Goal: Navigation & Orientation: Find specific page/section

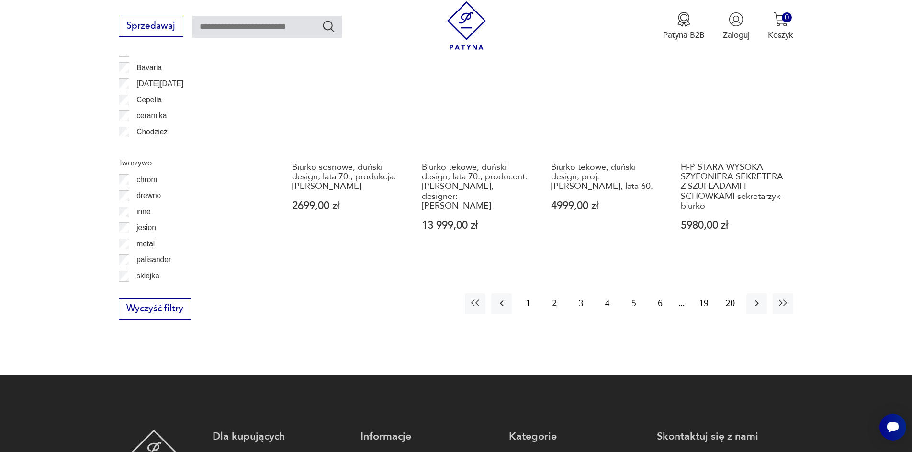
scroll to position [1131, 0]
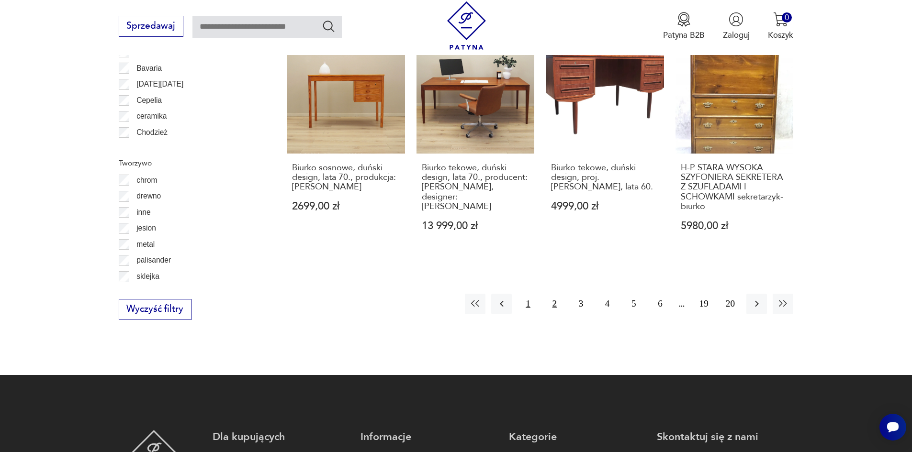
click at [524, 294] on button "1" at bounding box center [527, 304] width 21 height 21
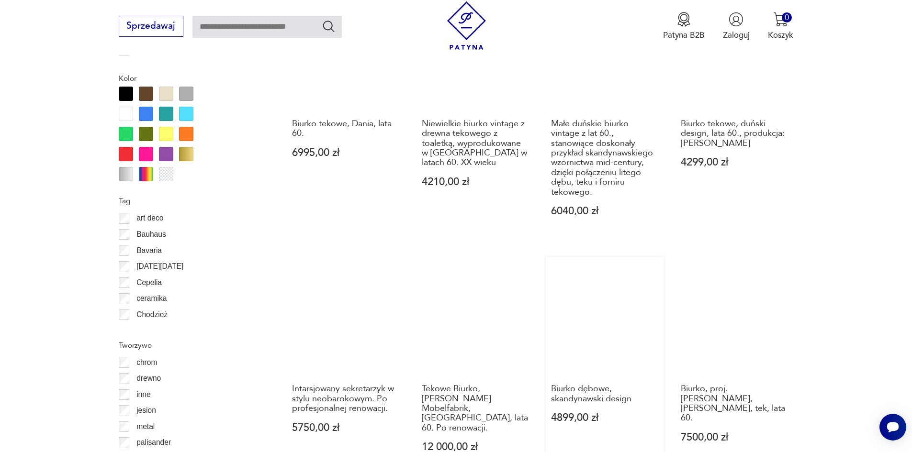
scroll to position [1037, 0]
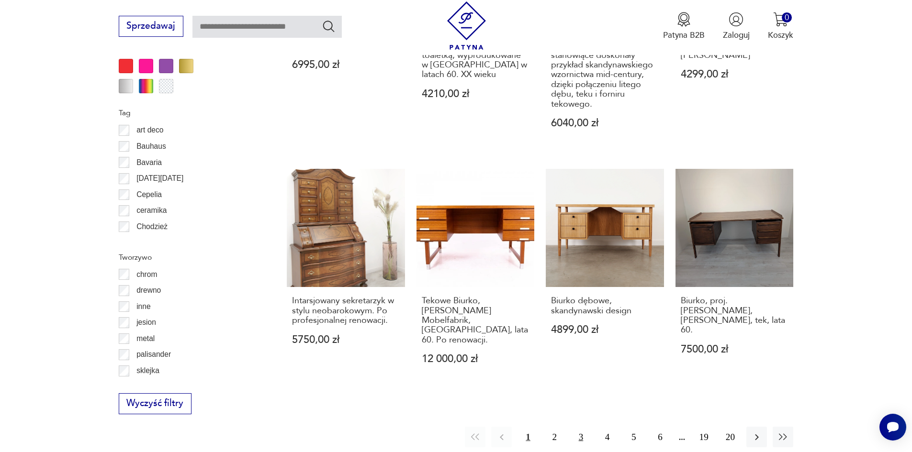
click at [576, 427] on button "3" at bounding box center [580, 437] width 21 height 21
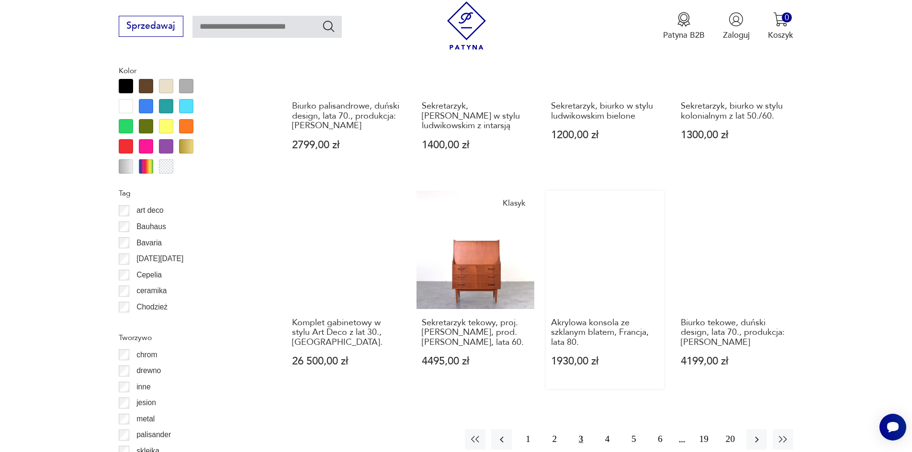
scroll to position [1053, 0]
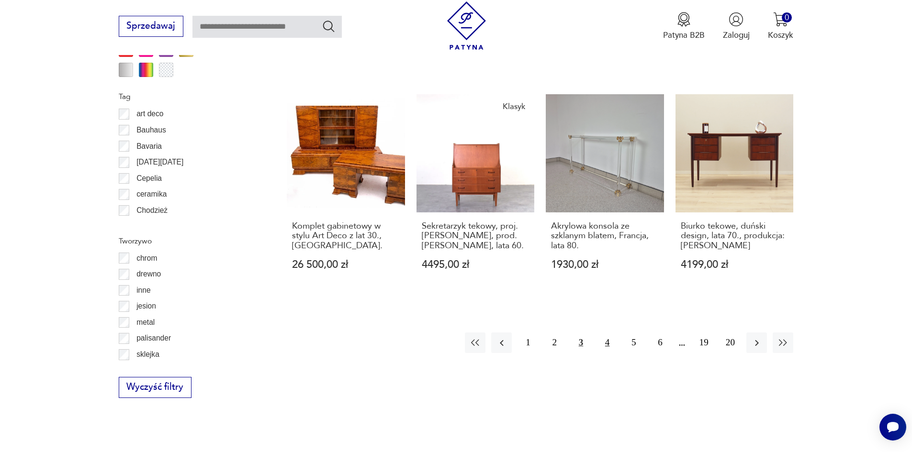
click at [610, 342] on button "4" at bounding box center [607, 343] width 21 height 21
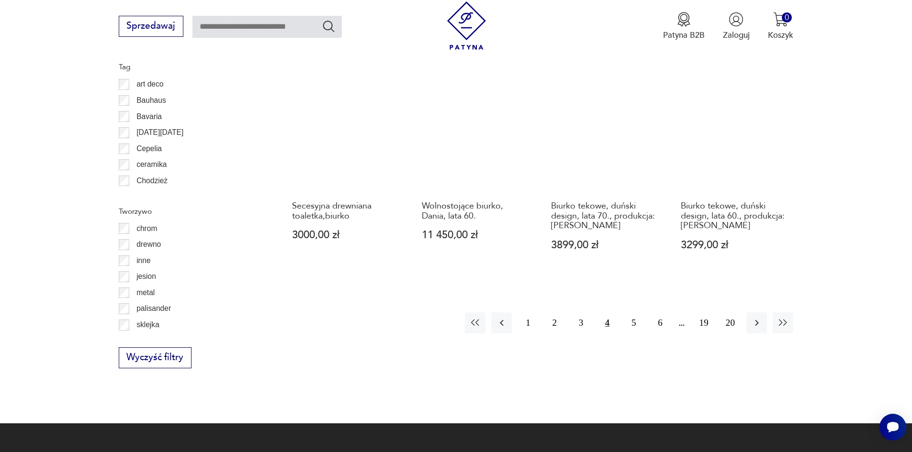
scroll to position [1084, 0]
